Goal: Complete application form

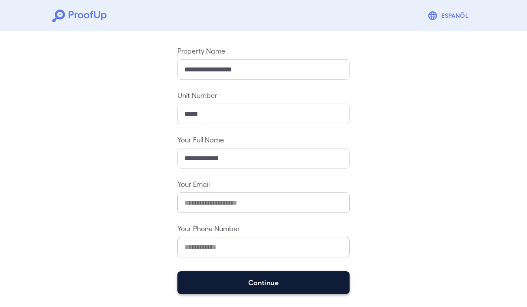
click at [292, 277] on button "Continue" at bounding box center [263, 282] width 172 height 23
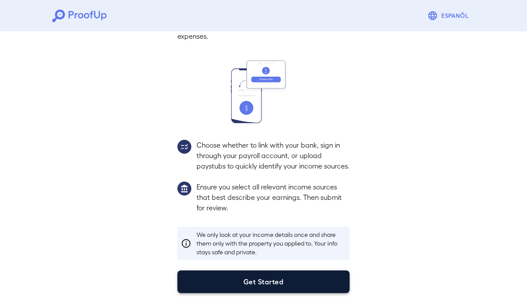
click at [275, 282] on button "Get Started" at bounding box center [263, 281] width 172 height 23
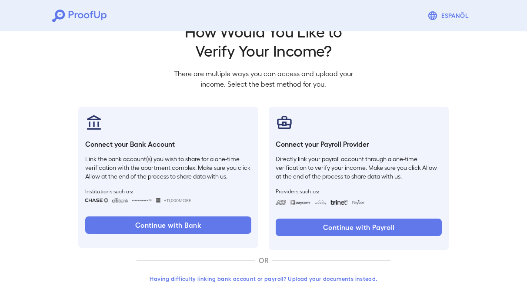
scroll to position [25, 0]
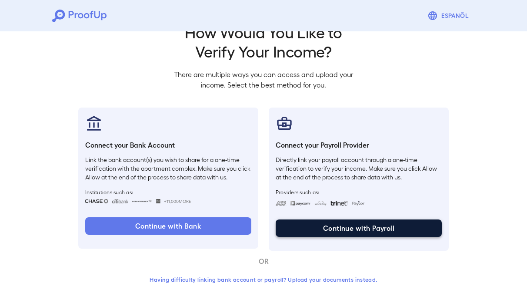
click at [349, 225] on button "Continue with Payroll" at bounding box center [359, 227] width 166 height 17
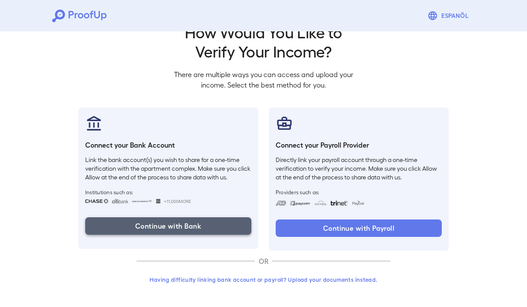
click at [195, 227] on button "Continue with Bank" at bounding box center [168, 225] width 166 height 17
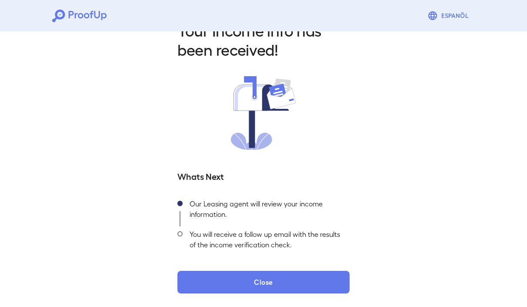
scroll to position [26, 0]
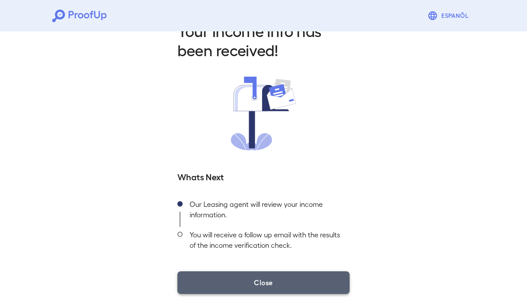
click at [262, 282] on button "Close" at bounding box center [263, 282] width 172 height 23
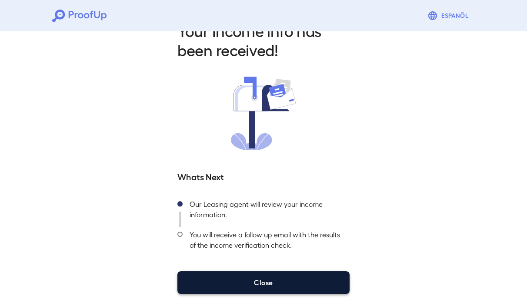
click at [267, 280] on button "Close" at bounding box center [263, 282] width 172 height 23
click at [255, 276] on button "Close" at bounding box center [263, 282] width 172 height 23
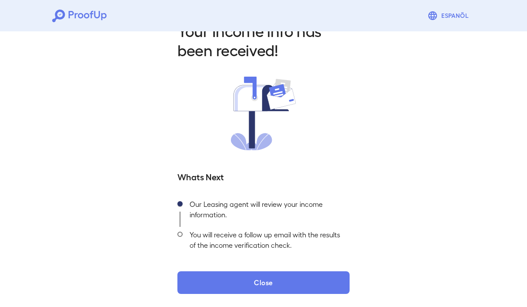
click at [245, 217] on div "Our Leasing agent will review your income information." at bounding box center [266, 211] width 167 height 30
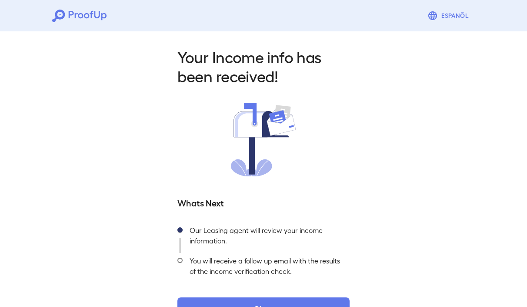
scroll to position [0, 0]
click at [83, 15] on icon at bounding box center [79, 16] width 54 height 13
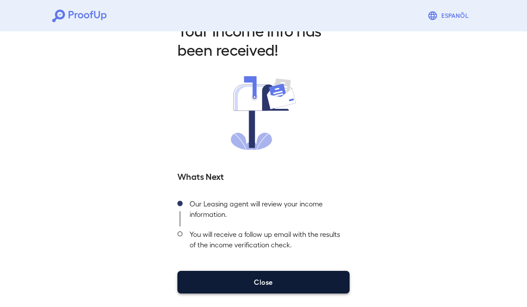
scroll to position [26, 0]
click at [248, 276] on button "Close" at bounding box center [263, 282] width 172 height 23
